Goal: Communication & Community: Answer question/provide support

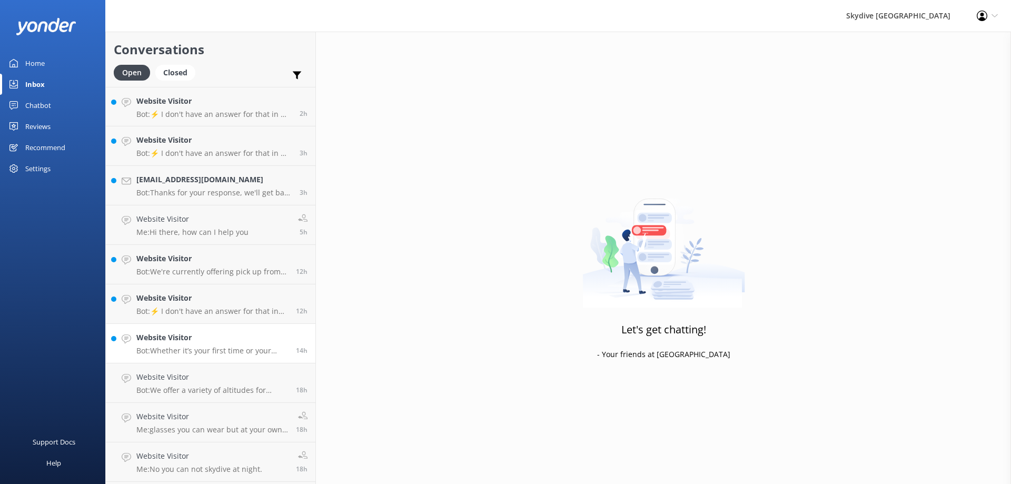
click at [197, 358] on link "Website Visitor Bot: Whether it’s your first time or your thirtieth time. The r…" at bounding box center [211, 343] width 210 height 39
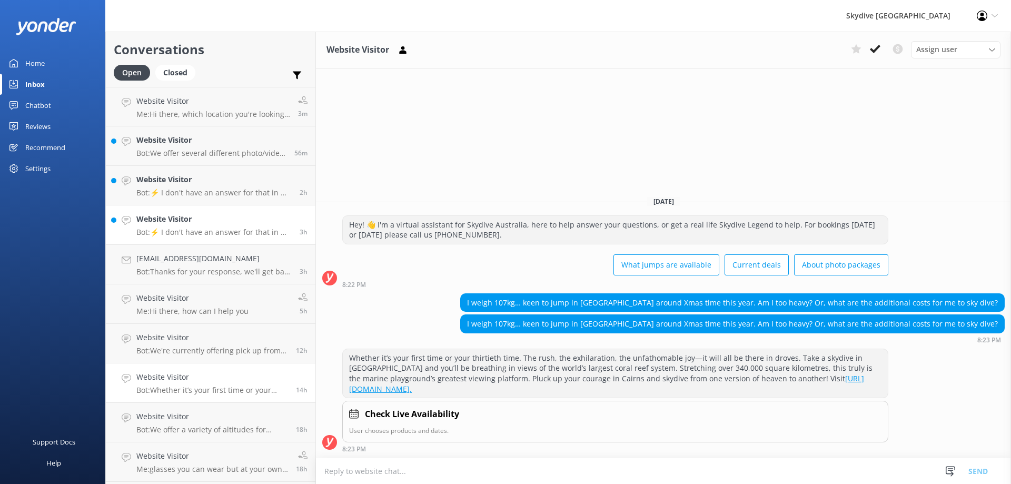
click at [181, 225] on div "Website Visitor Bot: ⚡ I don't have an answer for that in my knowledge base. Pl…" at bounding box center [213, 224] width 155 height 23
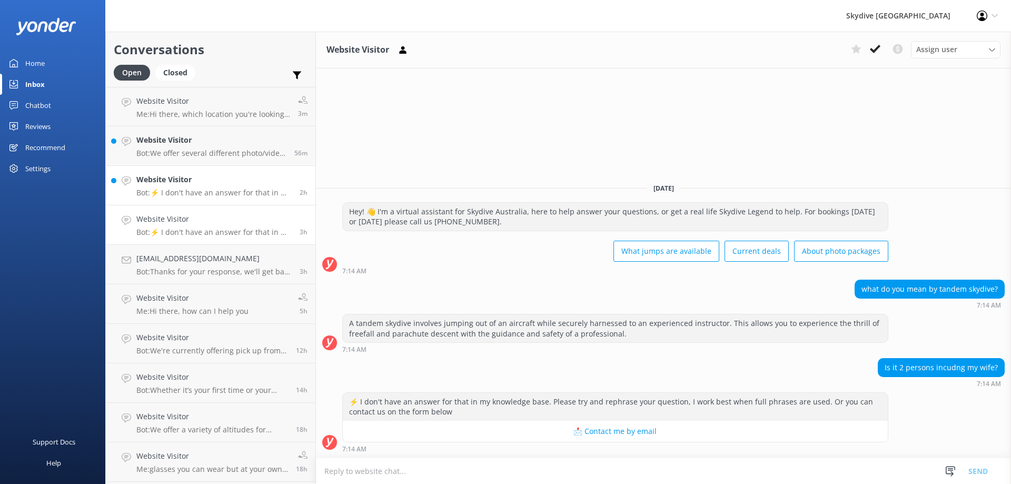
click at [207, 199] on link "Website Visitor Bot: ⚡ I don't have an answer for that in my knowledge base. Pl…" at bounding box center [211, 185] width 210 height 39
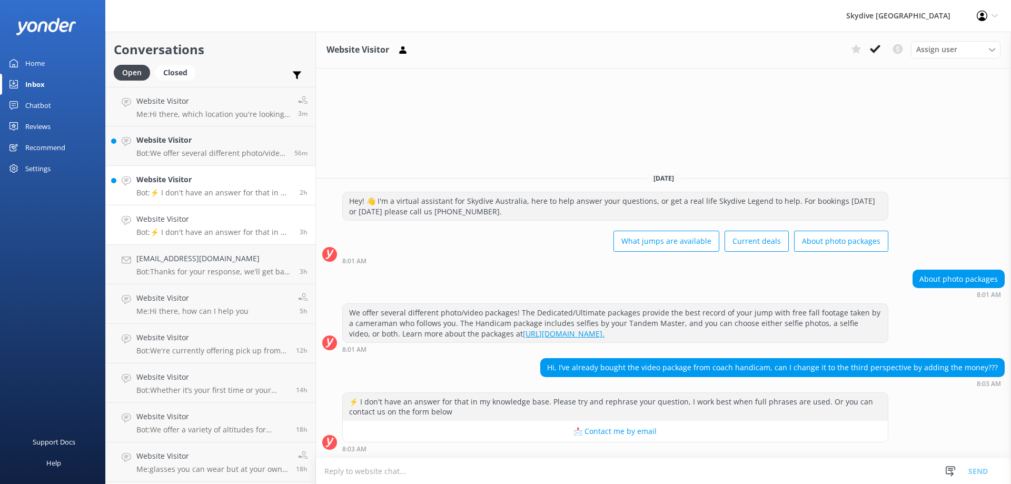
click at [206, 216] on h4 "Website Visitor" at bounding box center [213, 219] width 155 height 12
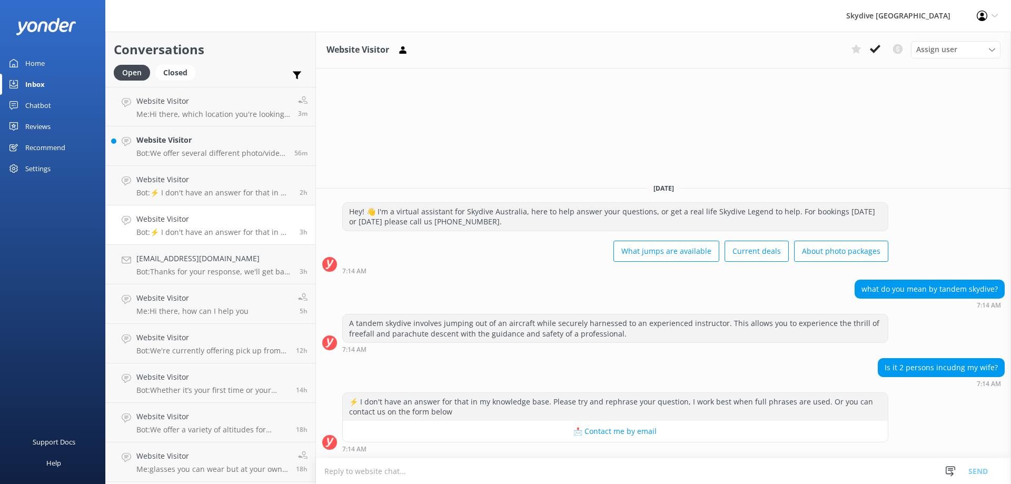
click at [419, 472] on textarea at bounding box center [663, 471] width 695 height 26
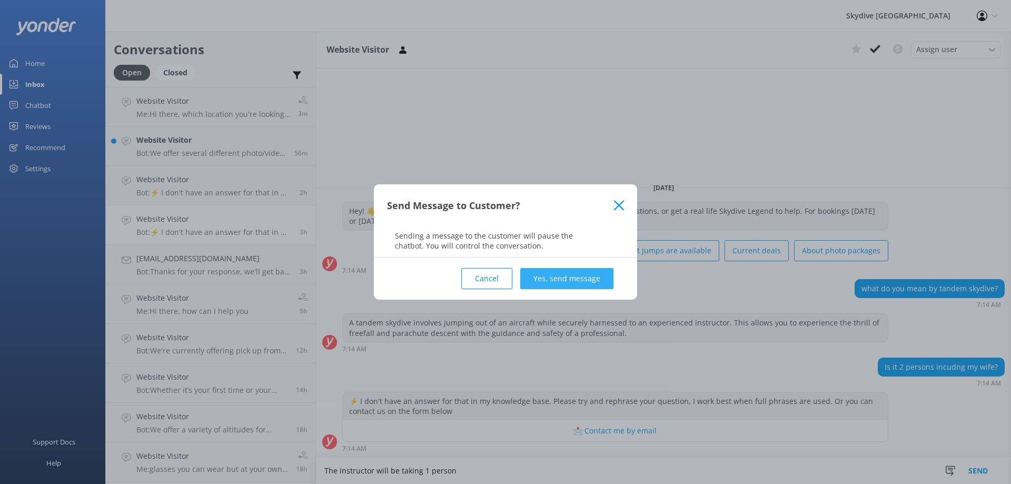
type textarea "The instructor will be taking 1 person"
click at [574, 276] on button "Yes, send message" at bounding box center [566, 278] width 93 height 21
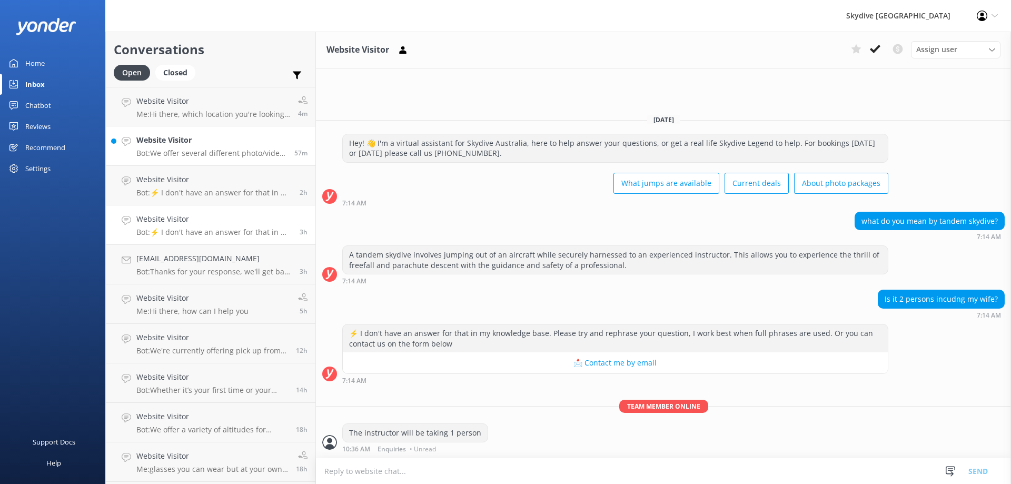
click at [180, 142] on h4 "Website Visitor" at bounding box center [211, 140] width 150 height 12
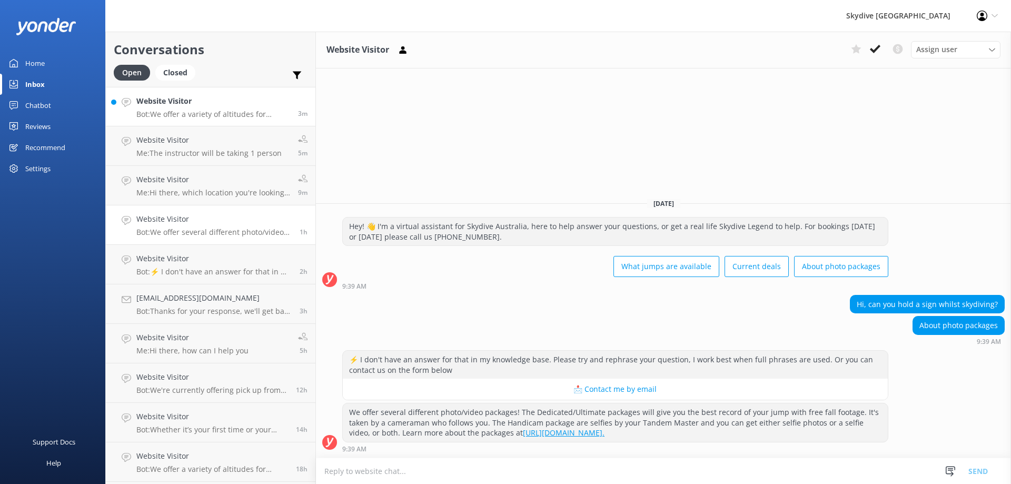
click at [245, 113] on p "Bot: We offer a variety of altitudes for skydiving, with all dropzones providin…" at bounding box center [213, 114] width 154 height 9
